Goal: Transaction & Acquisition: Purchase product/service

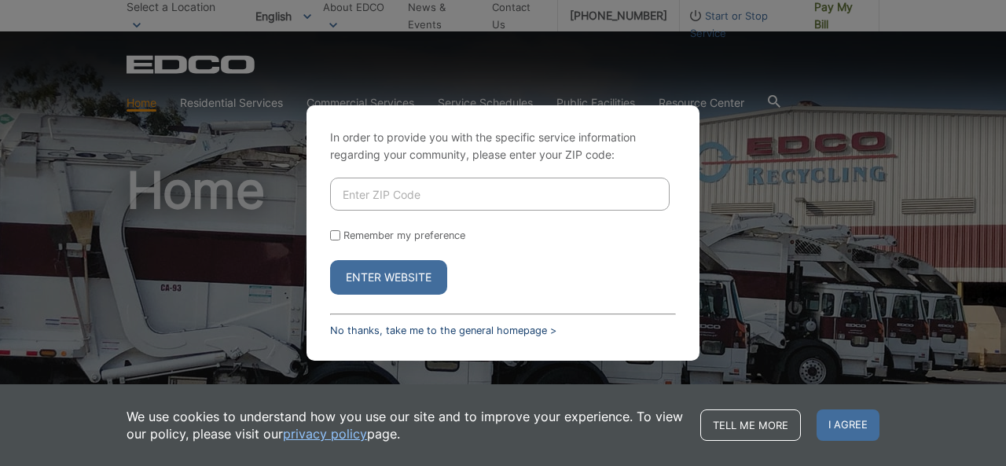
click at [398, 328] on link "No thanks, take me to the general homepage >" at bounding box center [443, 331] width 226 height 12
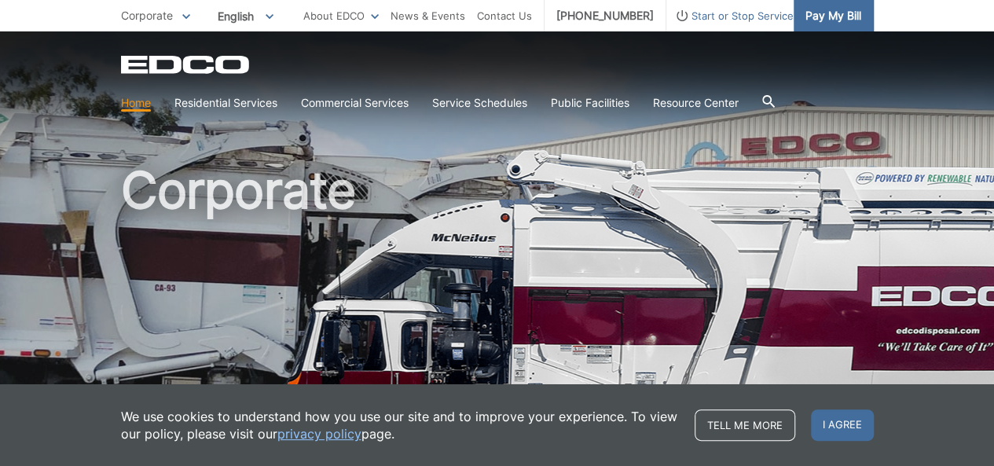
click at [840, 17] on span "Pay My Bill" at bounding box center [834, 15] width 56 height 17
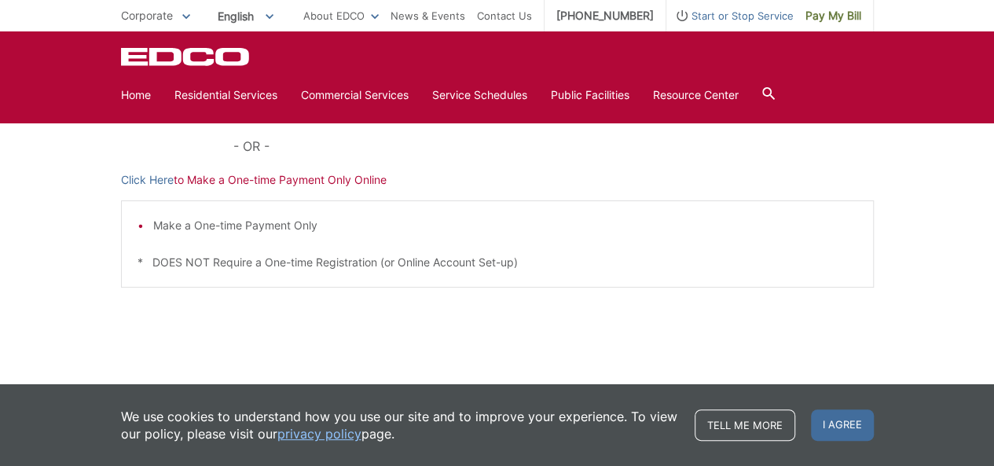
scroll to position [521, 0]
click at [292, 182] on p "Click Here to Make a One-time Payment Only Online" at bounding box center [497, 177] width 753 height 17
click at [153, 180] on link "Click Here" at bounding box center [147, 177] width 53 height 17
